Goal: Find specific page/section: Find specific page/section

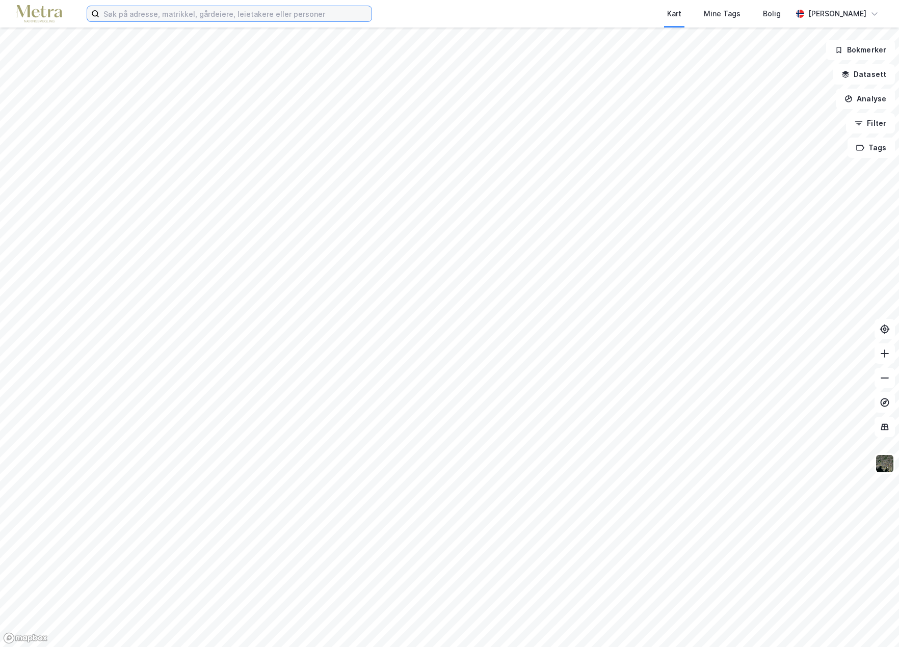
click at [138, 14] on input at bounding box center [235, 13] width 272 height 15
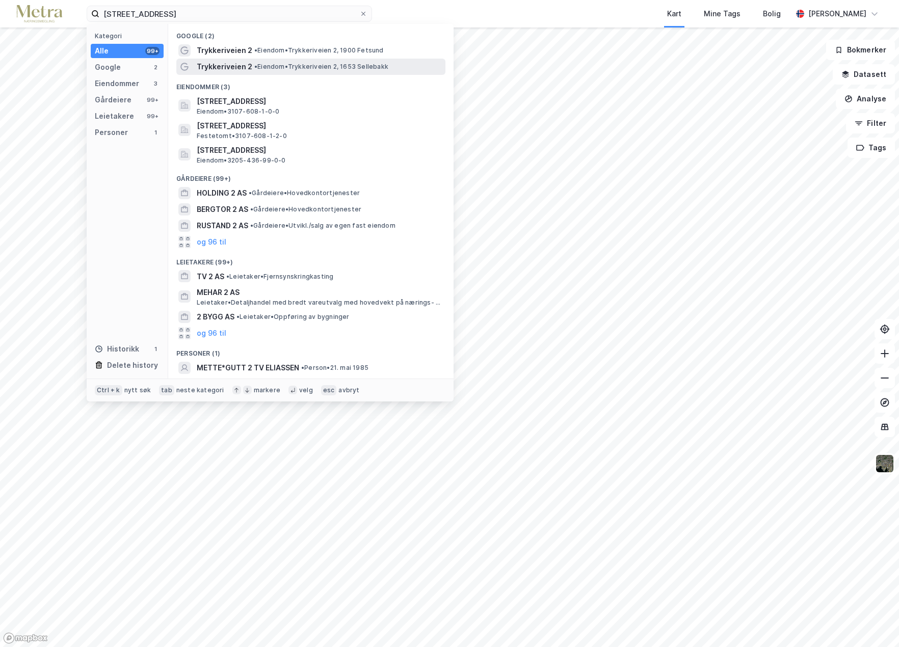
click at [217, 68] on span "Trykkeriveien 2" at bounding box center [225, 67] width 56 height 12
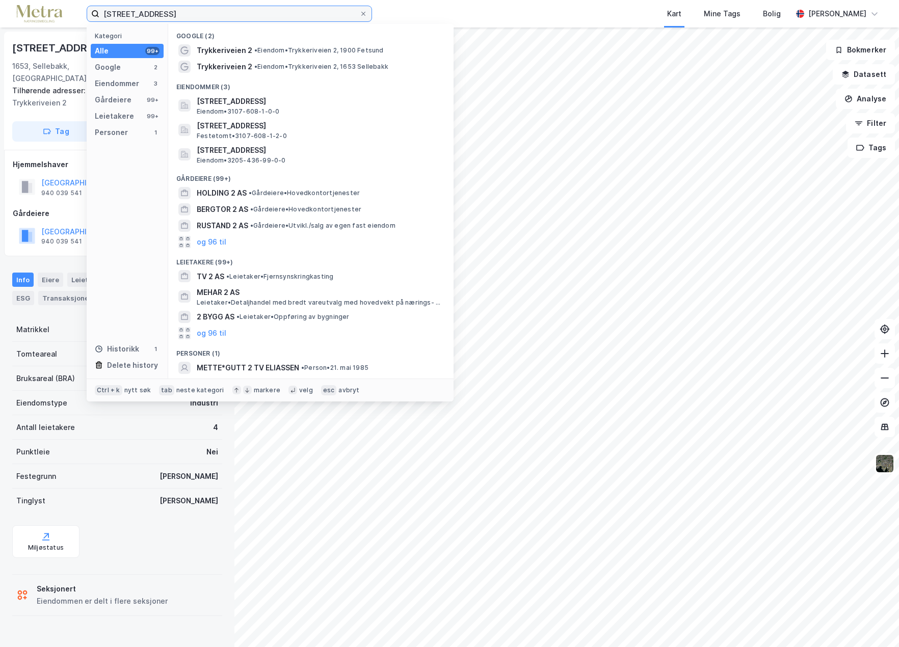
drag, startPoint x: 164, startPoint y: 13, endPoint x: 88, endPoint y: 20, distance: 76.3
click at [88, 20] on label "[STREET_ADDRESS]" at bounding box center [229, 14] width 285 height 16
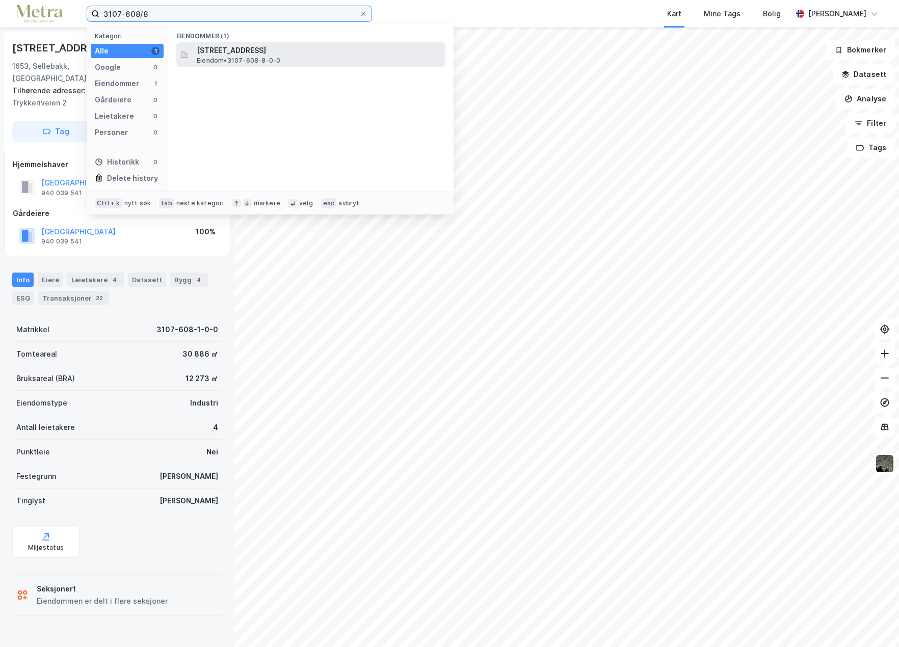
type input "3107-608/8"
click at [268, 56] on span "[STREET_ADDRESS]" at bounding box center [319, 50] width 245 height 12
